Goal: Task Accomplishment & Management: Use online tool/utility

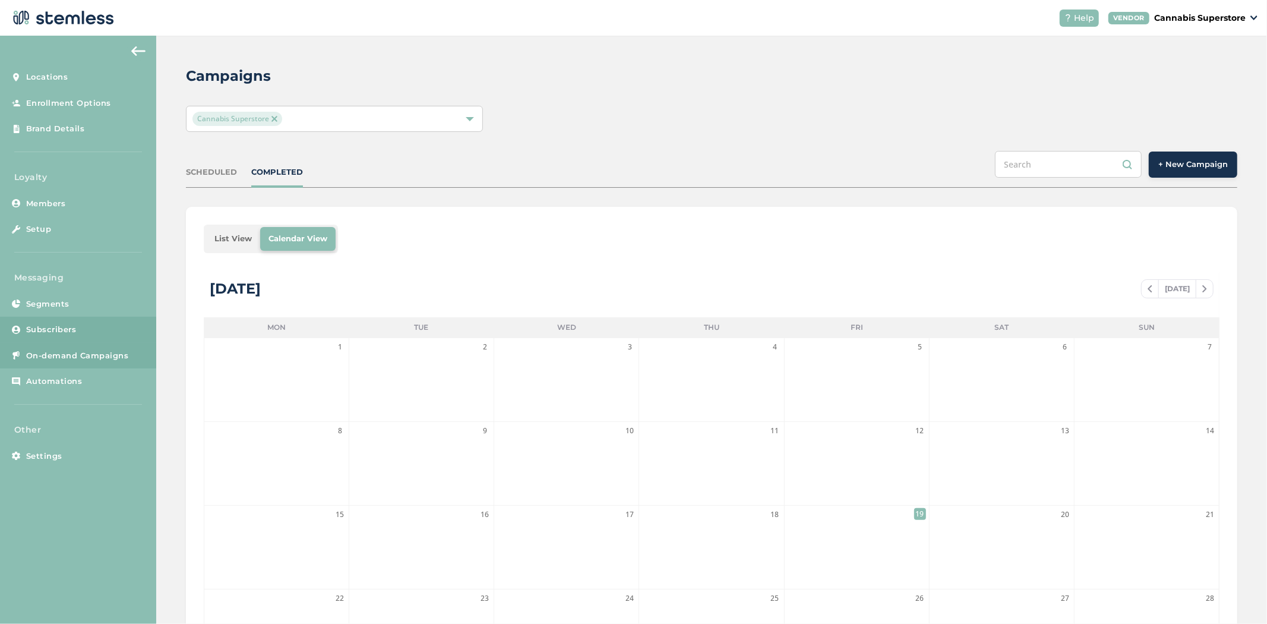
click at [110, 329] on link "Subscribers" at bounding box center [78, 330] width 156 height 26
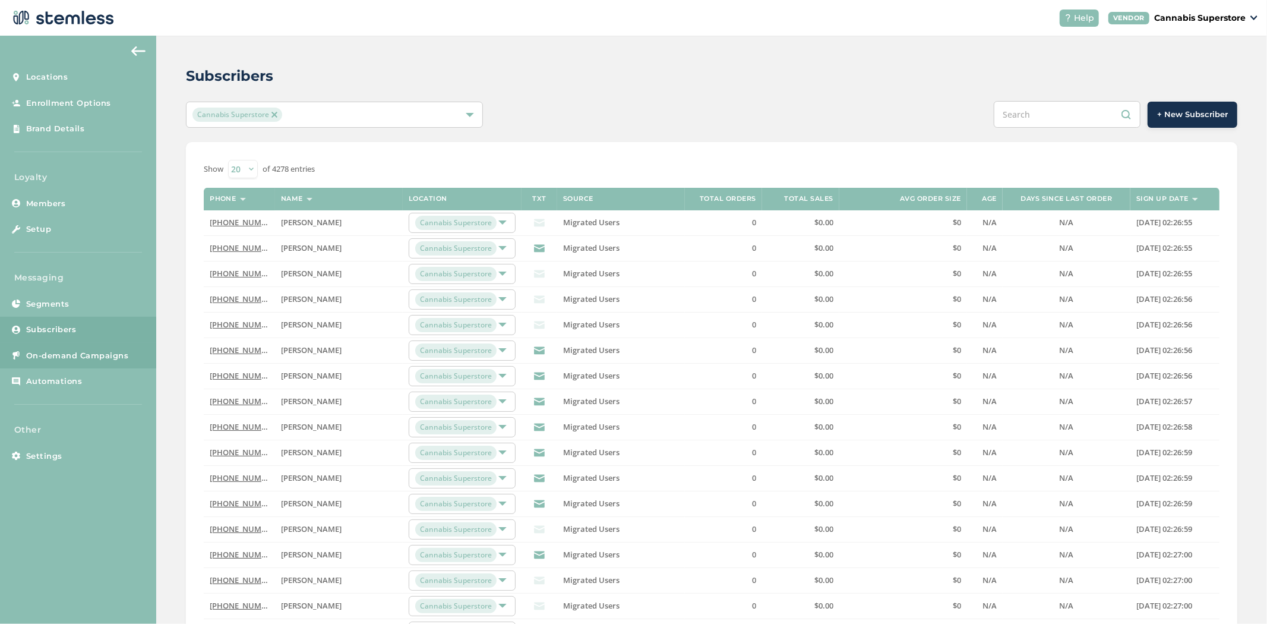
click at [24, 353] on link "On-demand Campaigns" at bounding box center [78, 356] width 156 height 26
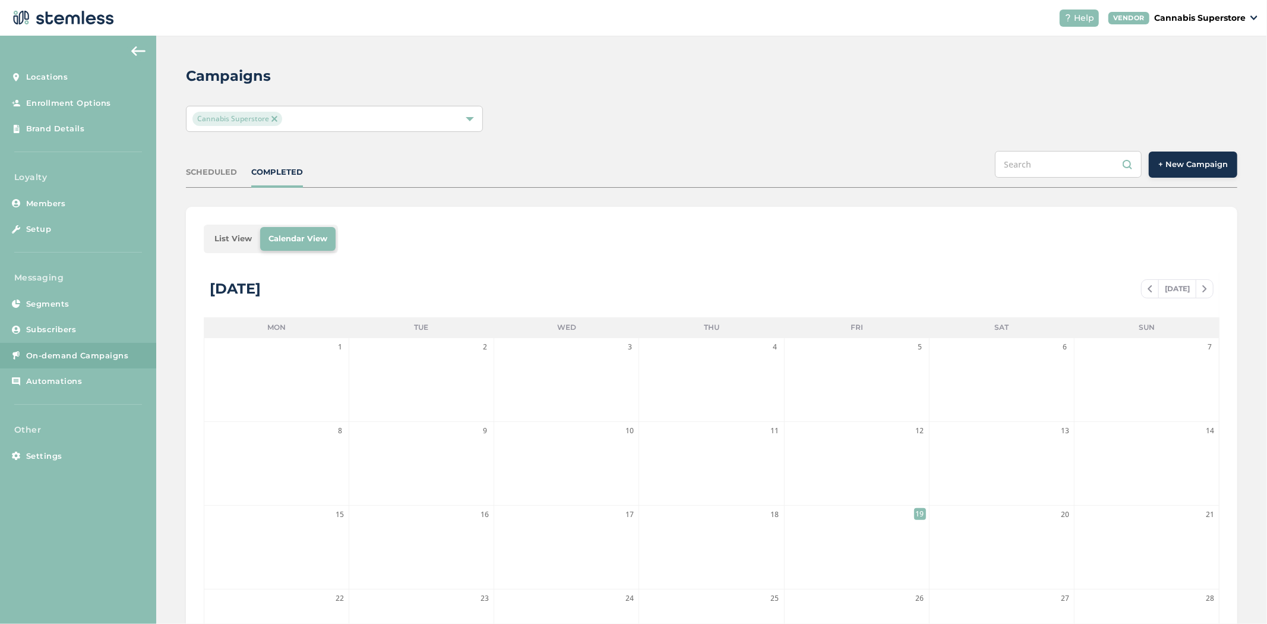
click at [624, 163] on button "+ New Campaign" at bounding box center [1193, 164] width 89 height 26
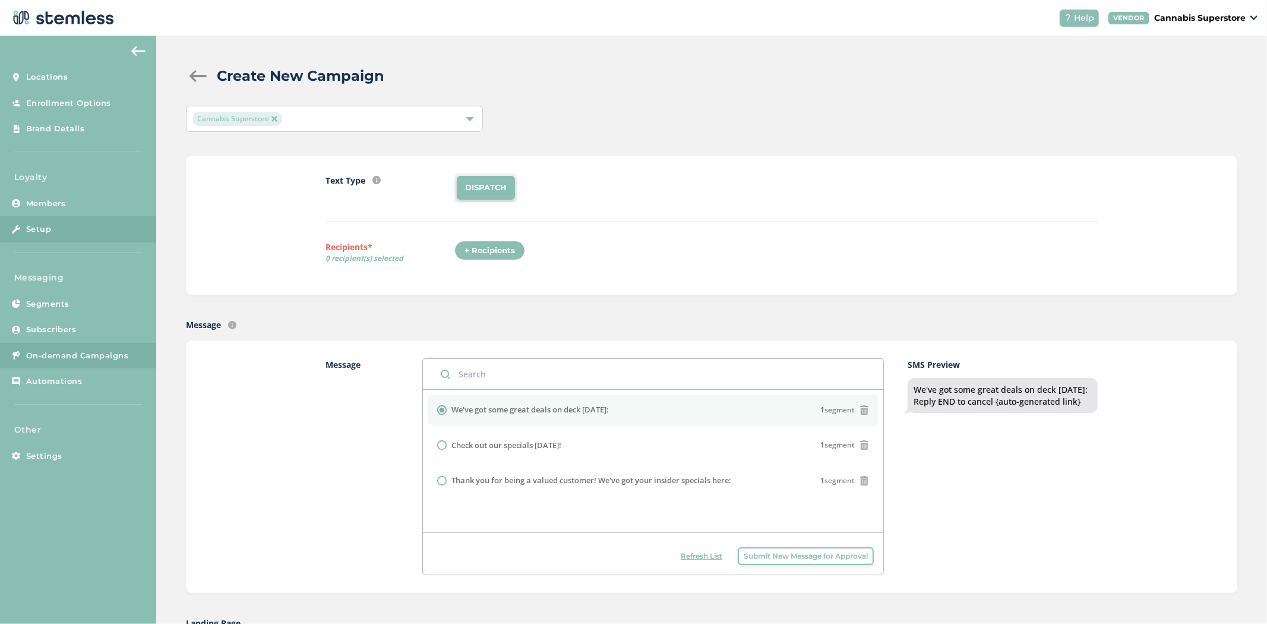
click at [80, 226] on link "Setup" at bounding box center [78, 229] width 156 height 26
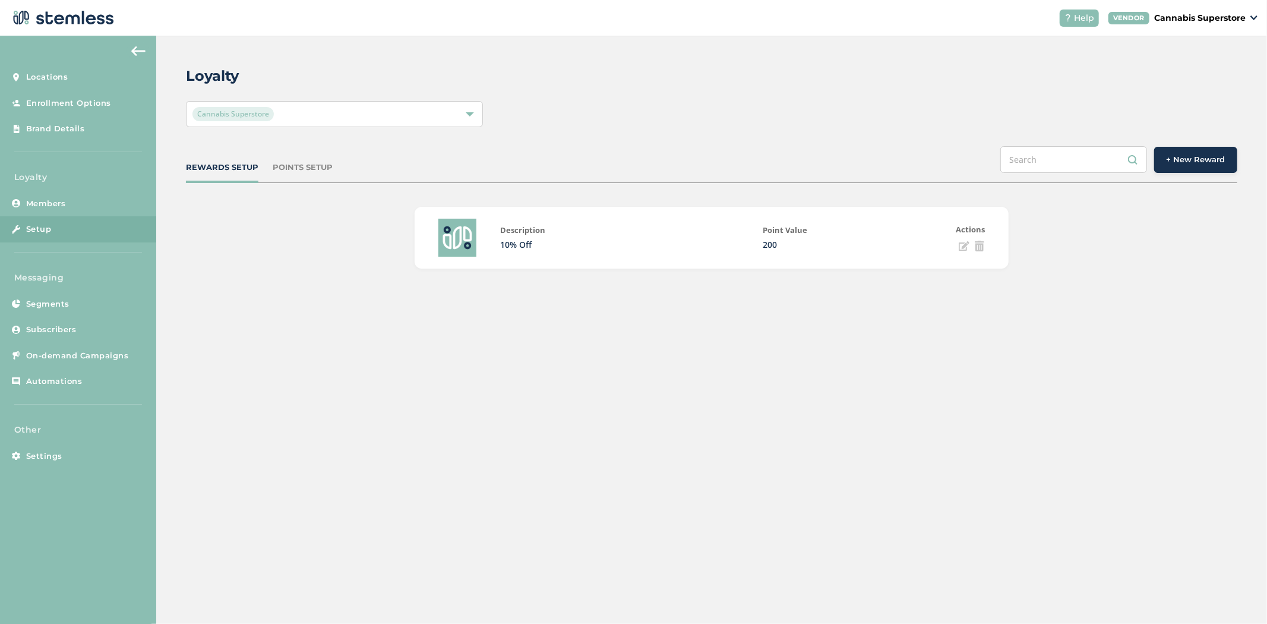
click at [291, 169] on div "POINTS SETUP" at bounding box center [303, 168] width 60 height 12
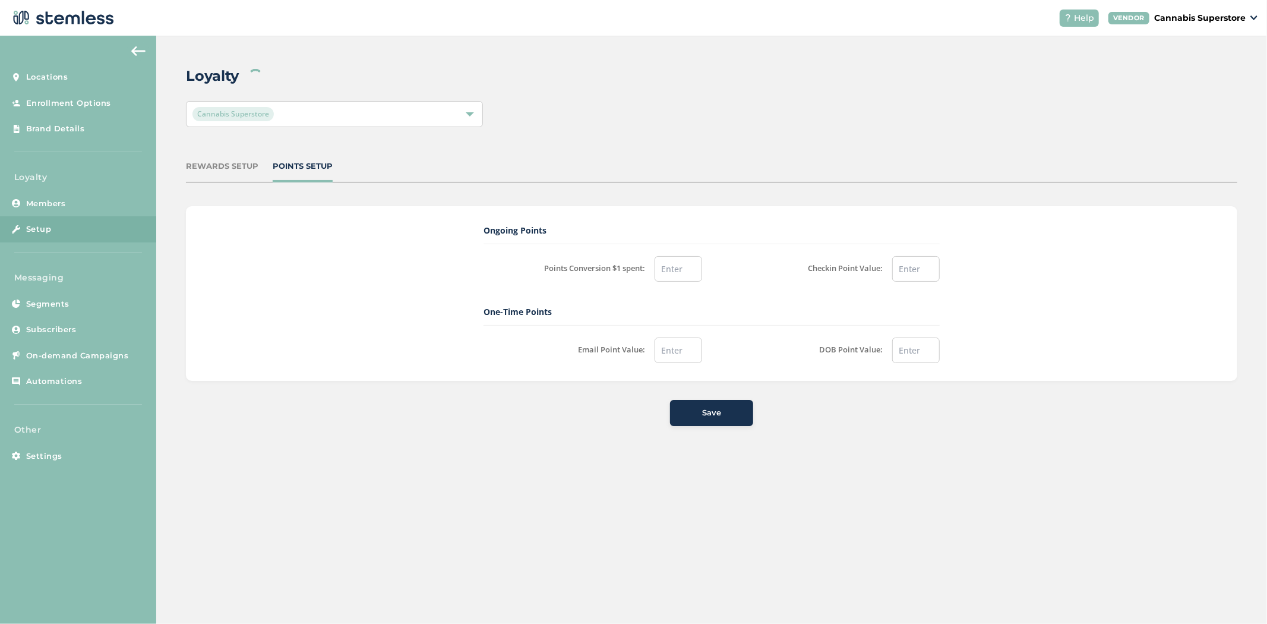
type input "0.00"
type input "20.00"
type input "0.00"
click at [226, 170] on div "REWARDS SETUP" at bounding box center [222, 166] width 72 height 12
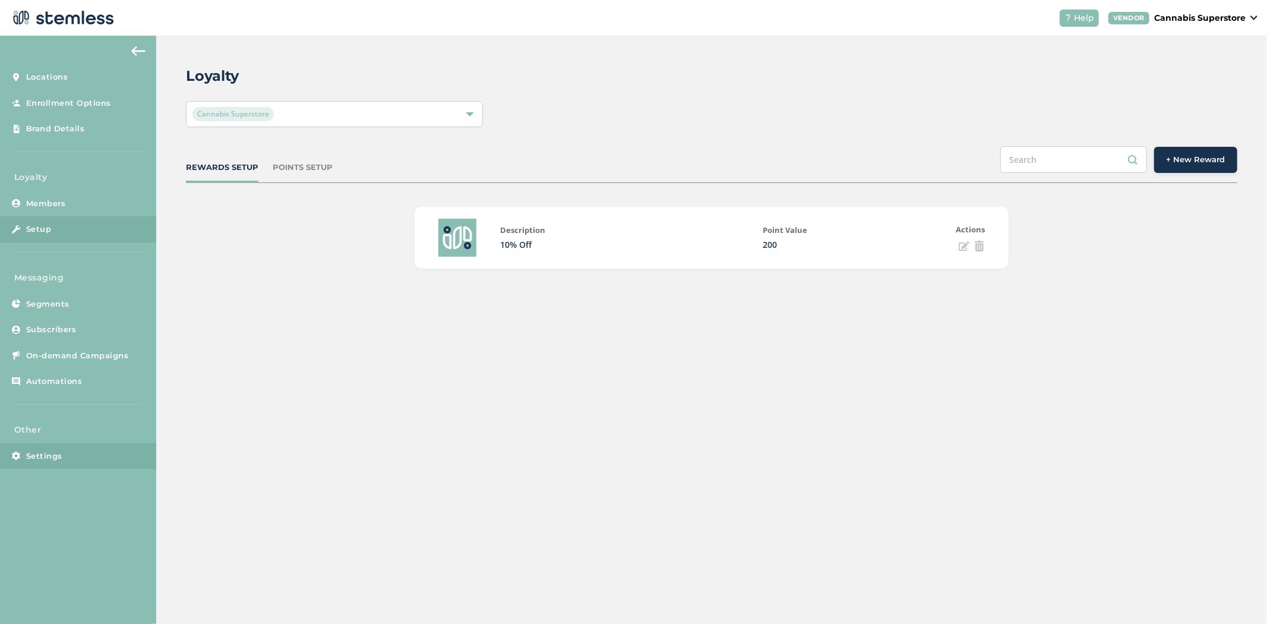
click at [58, 450] on span "Settings" at bounding box center [44, 456] width 36 height 12
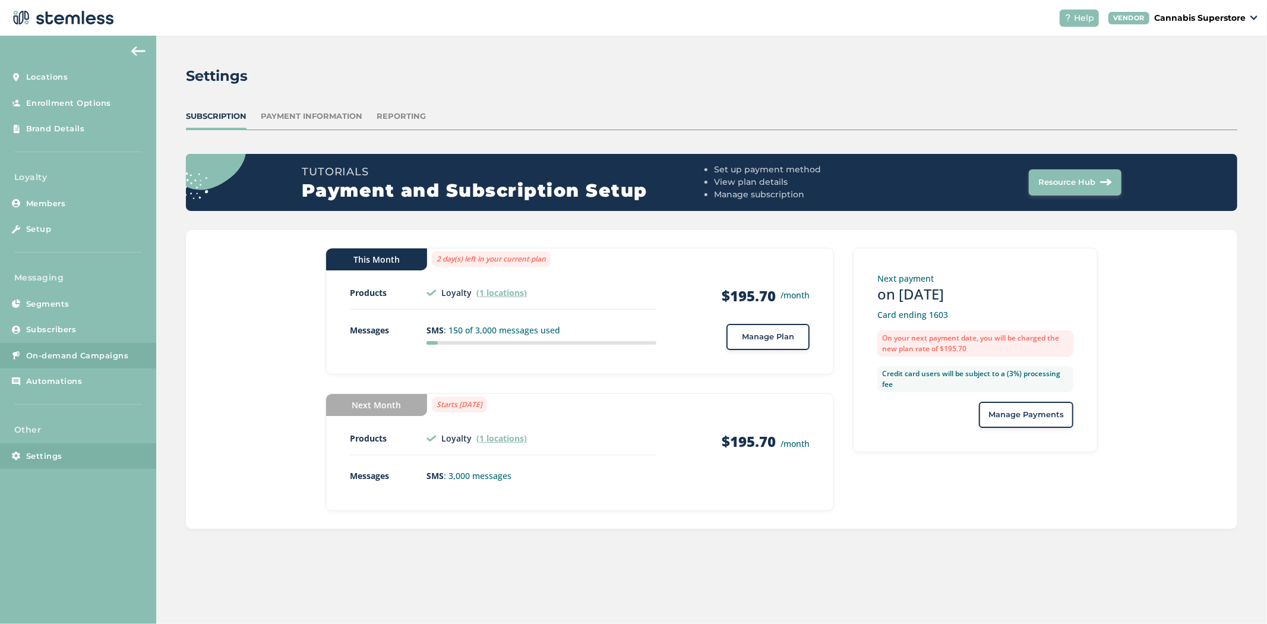
click at [74, 363] on link "On-demand Campaigns" at bounding box center [78, 356] width 156 height 26
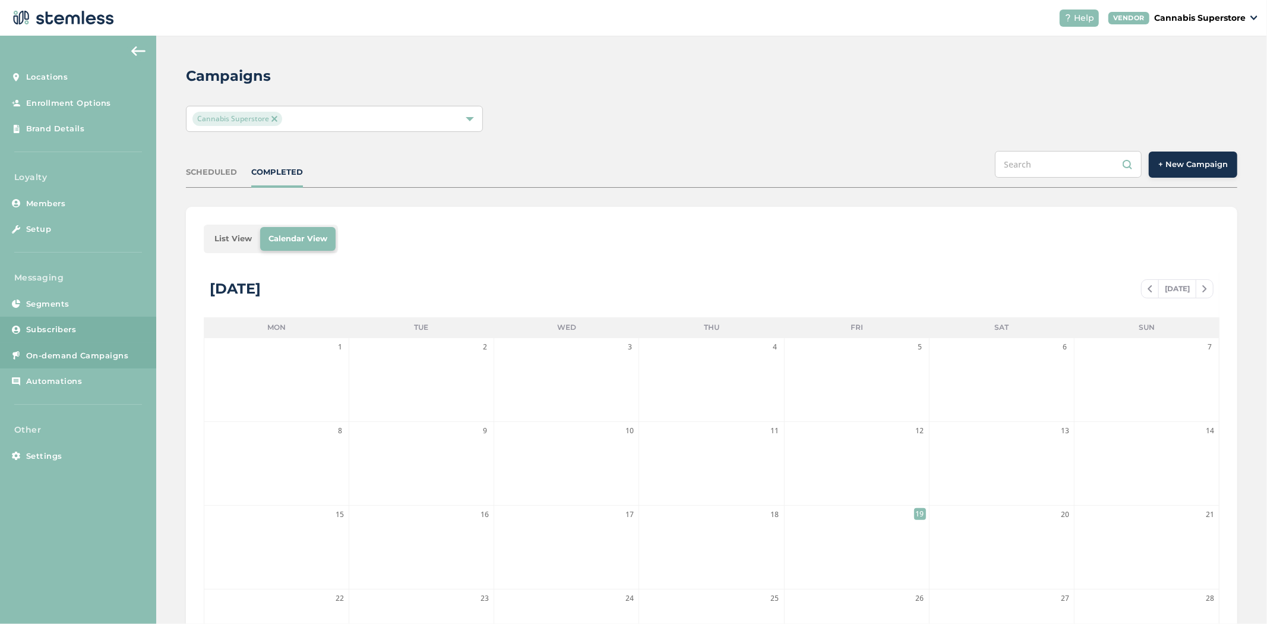
click at [95, 327] on link "Subscribers" at bounding box center [78, 330] width 156 height 26
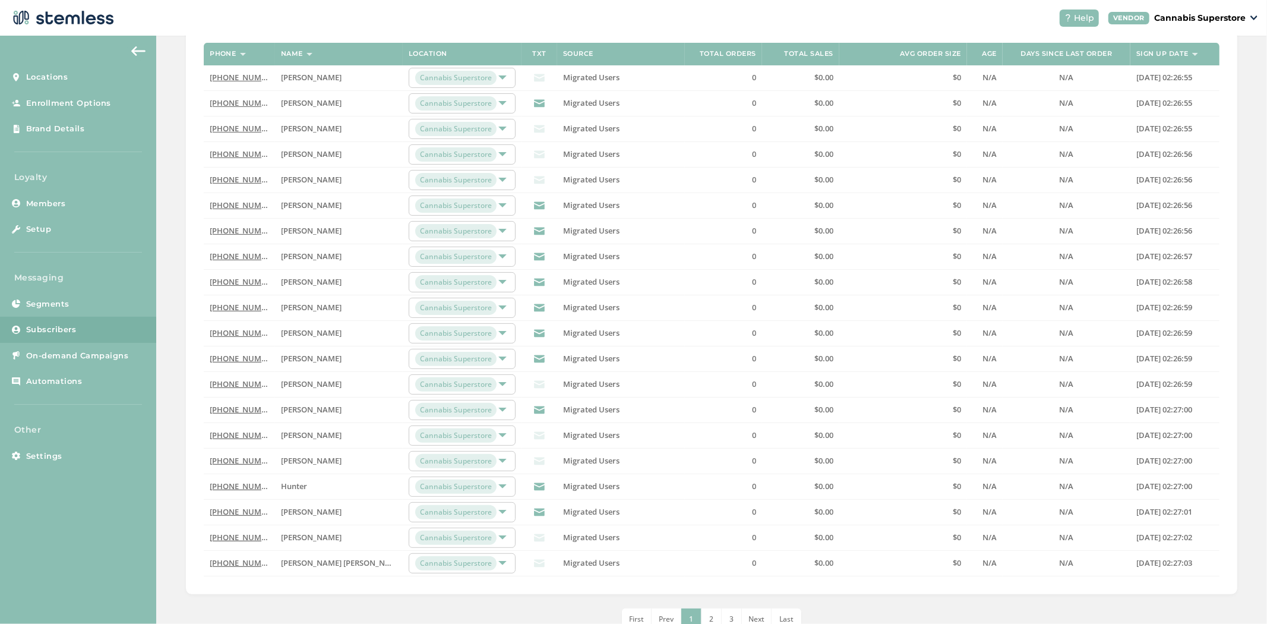
scroll to position [96, 0]
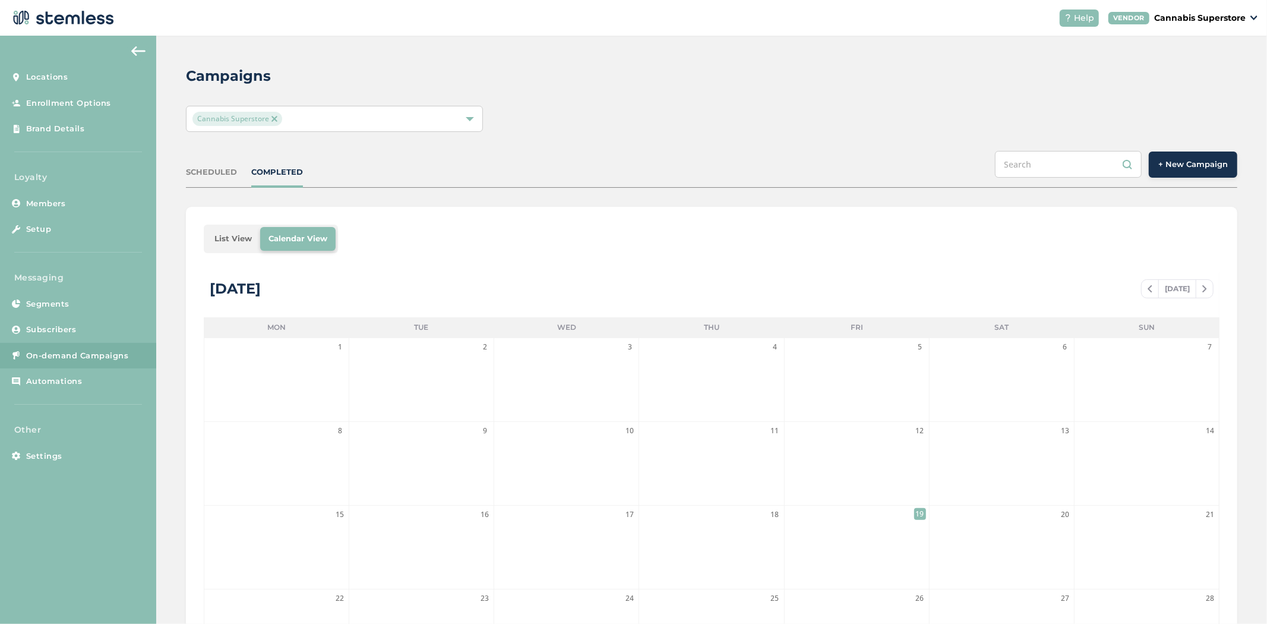
click at [1215, 168] on span "+ New Campaign" at bounding box center [1193, 165] width 70 height 12
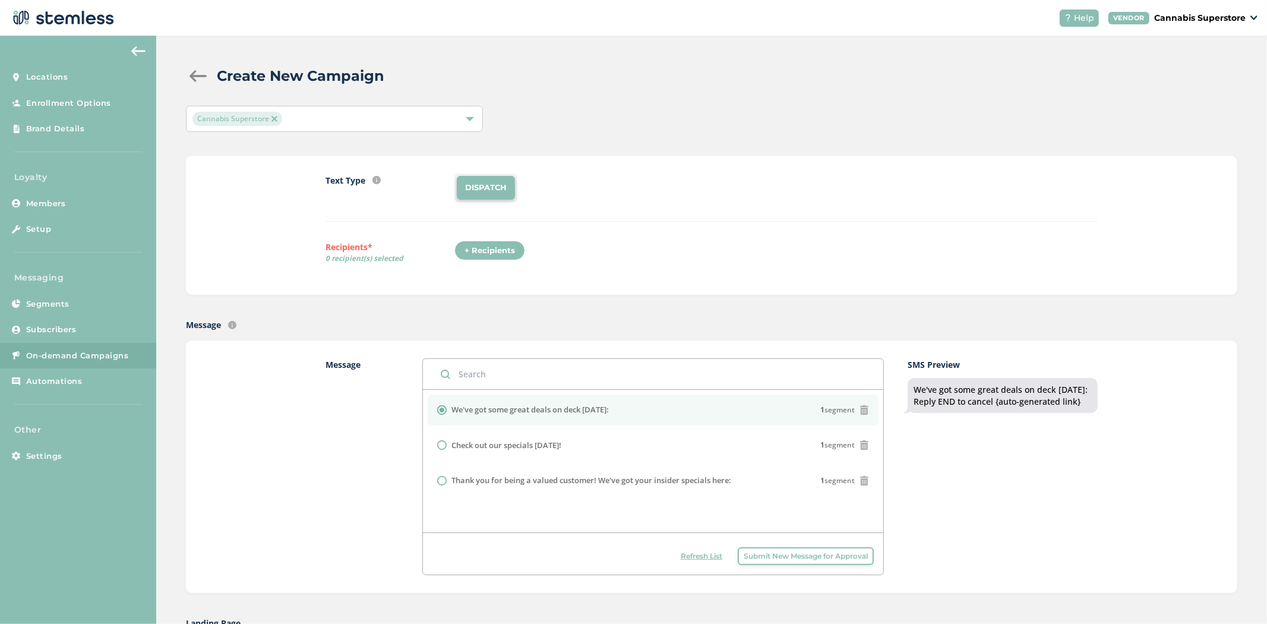
click at [478, 257] on div "+ Recipients" at bounding box center [489, 251] width 71 height 20
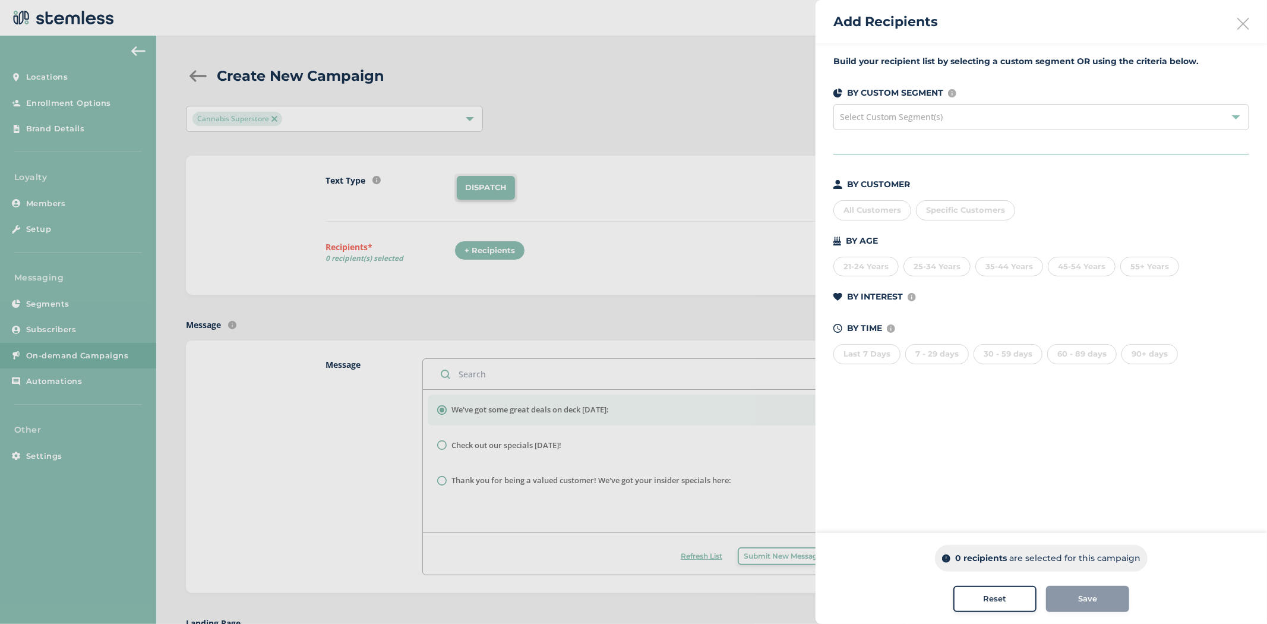
click at [877, 116] on span "Select Custom Segment(s)" at bounding box center [891, 116] width 103 height 11
click at [857, 54] on div "Build your recipient list by selecting a custom segment OR using the criteria b…" at bounding box center [1041, 216] width 451 height 347
click at [867, 206] on div "All Customers" at bounding box center [872, 210] width 78 height 20
